Goal: Task Accomplishment & Management: Manage account settings

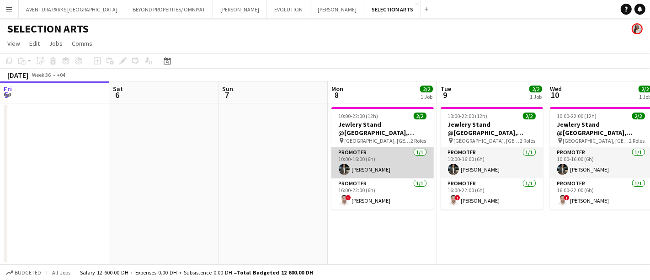
scroll to position [0, 196]
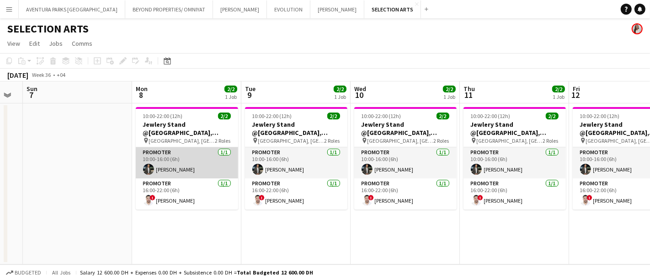
click at [176, 150] on app-card-role "Promoter [DATE] 10:00-16:00 (6h) [PERSON_NAME]" at bounding box center [187, 162] width 102 height 31
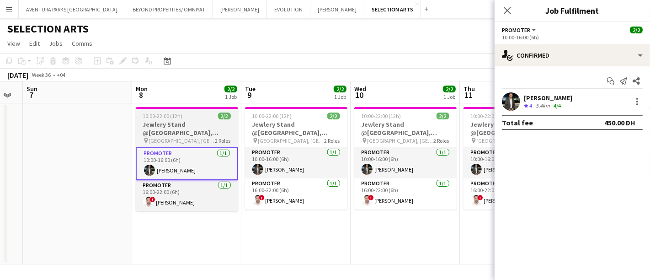
click at [204, 129] on h3 "Jewlery Stand @[GEOGRAPHIC_DATA], [GEOGRAPHIC_DATA]" at bounding box center [187, 128] width 102 height 16
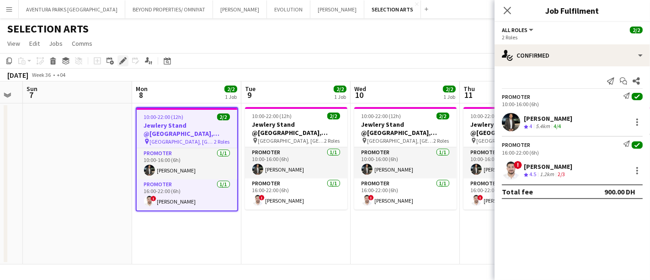
click at [120, 62] on icon "Edit" at bounding box center [122, 60] width 7 height 7
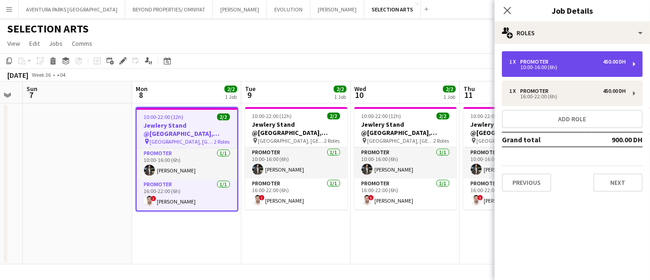
click at [546, 65] on div "10:00-16:00 (6h)" at bounding box center [567, 67] width 117 height 5
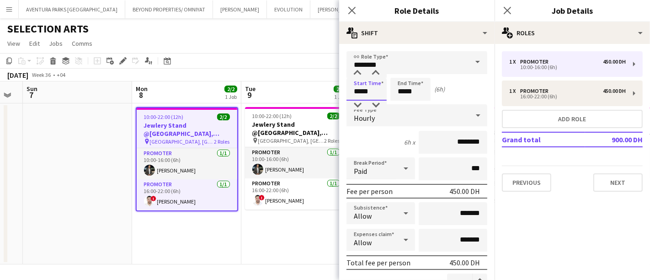
click at [360, 91] on input "*****" at bounding box center [367, 89] width 40 height 23
type input "*****"
click at [471, 88] on div "Start Time ***** End Time ***** (8h)" at bounding box center [417, 89] width 141 height 23
click at [333, 66] on app-toolbar "Copy Paste Paste Ctrl+V Paste with crew Ctrl+Shift+V Paste linked Job [GEOGRAPH…" at bounding box center [325, 61] width 650 height 16
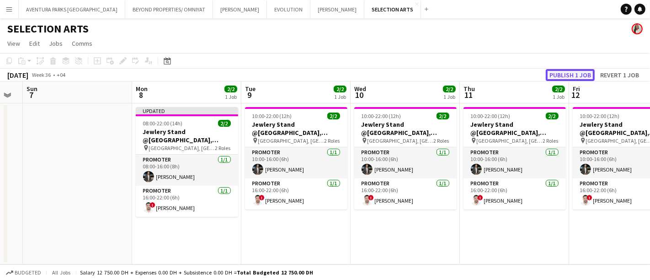
click at [566, 70] on button "Publish 1 job" at bounding box center [570, 75] width 49 height 12
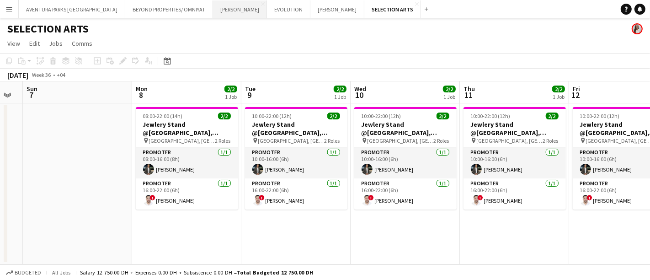
click at [213, 11] on button "[PERSON_NAME] Close" at bounding box center [240, 9] width 54 height 18
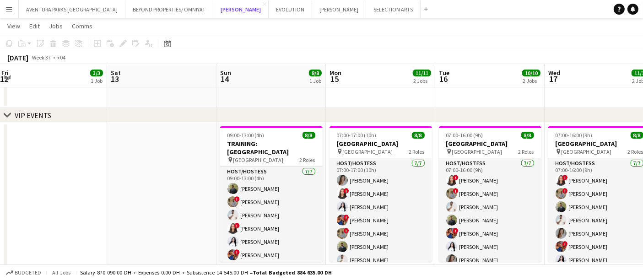
scroll to position [26, 0]
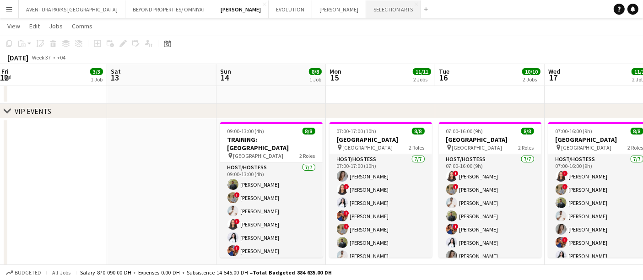
click at [366, 14] on button "SELECTION ARTS Close" at bounding box center [393, 9] width 54 height 18
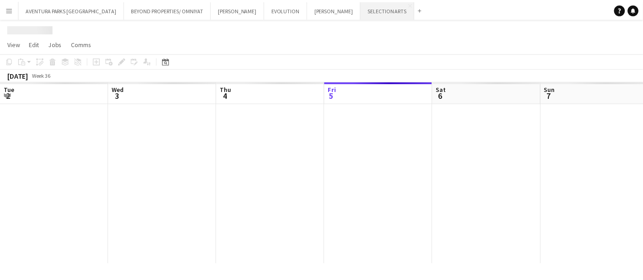
scroll to position [0, 218]
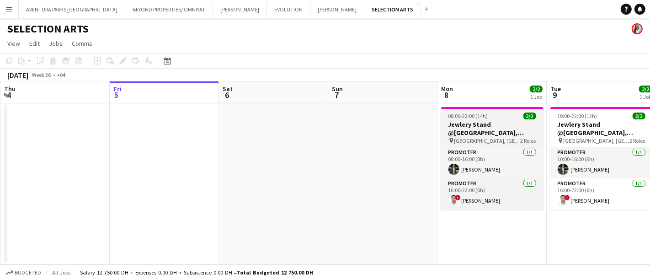
click at [481, 118] on span "08:00-22:00 (14h)" at bounding box center [469, 115] width 40 height 7
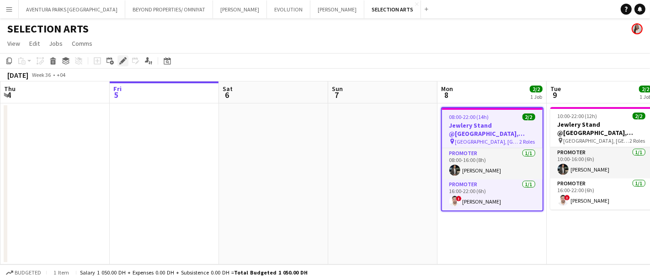
click at [126, 64] on div "Edit" at bounding box center [123, 60] width 11 height 11
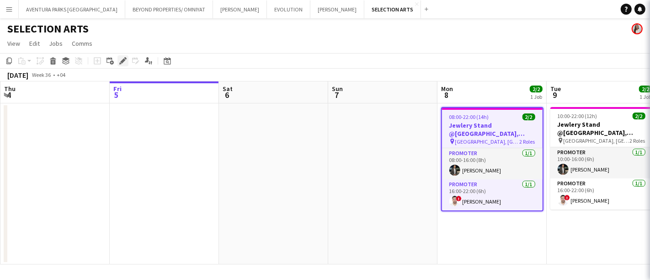
type input "**********"
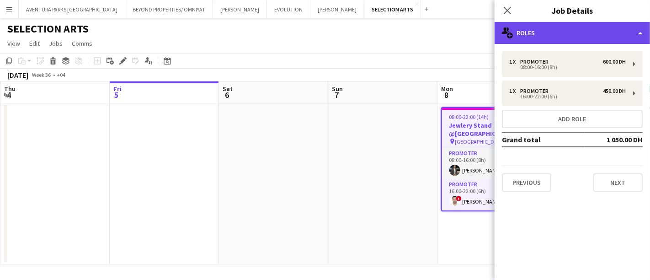
click at [554, 27] on div "multiple-users-add Roles" at bounding box center [572, 33] width 155 height 22
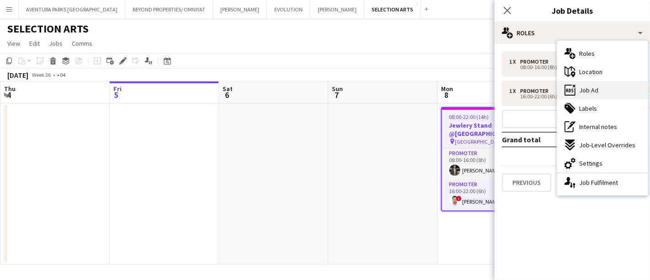
click at [590, 87] on span "Job Ad" at bounding box center [588, 90] width 19 height 8
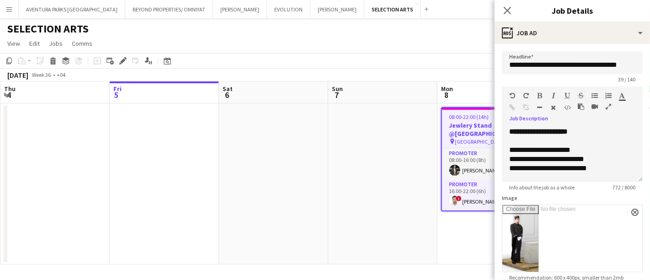
click at [606, 104] on icon "button" at bounding box center [608, 106] width 5 height 6
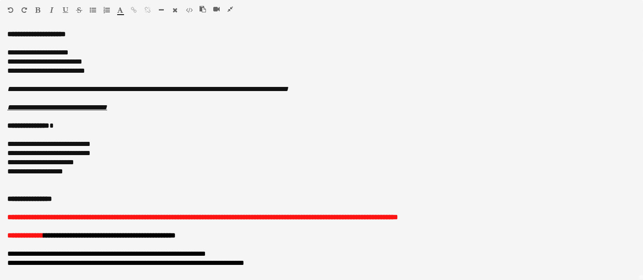
scroll to position [382, 0]
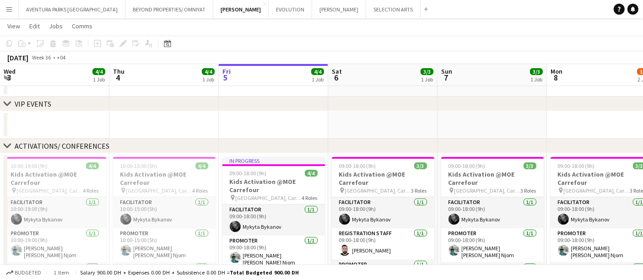
scroll to position [0, 196]
